Goal: Transaction & Acquisition: Purchase product/service

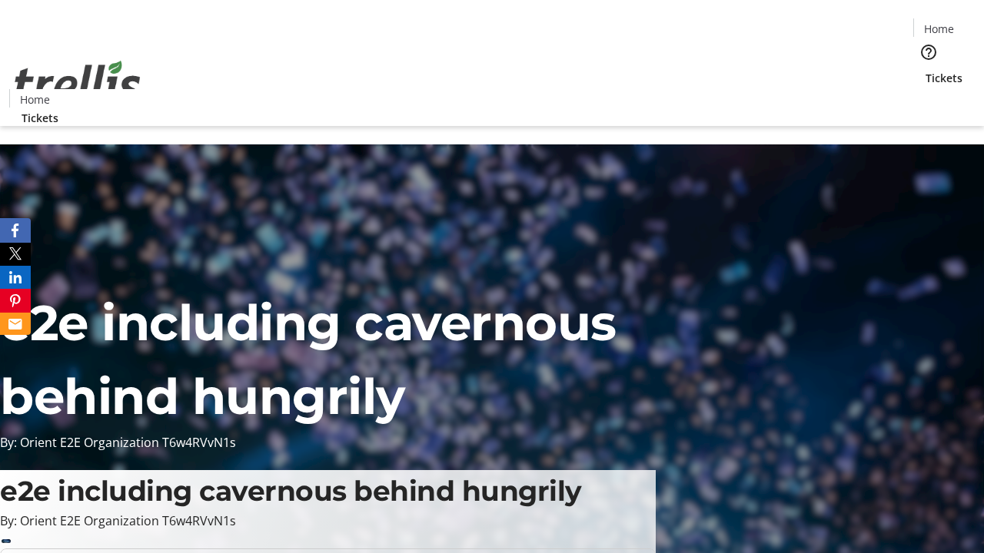
click at [925, 70] on span "Tickets" at bounding box center [943, 78] width 37 height 16
